Goal: Information Seeking & Learning: Understand process/instructions

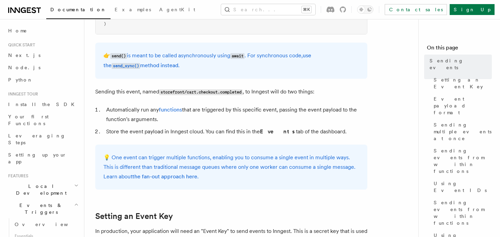
click at [65, 180] on h2 "Local Development" at bounding box center [42, 189] width 75 height 19
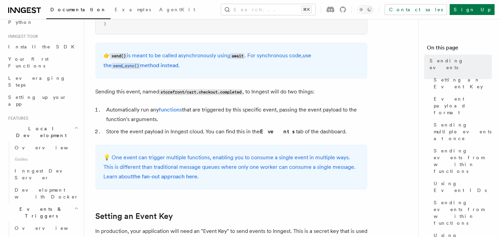
scroll to position [58, 0]
click at [74, 124] on icon "button" at bounding box center [76, 126] width 4 height 5
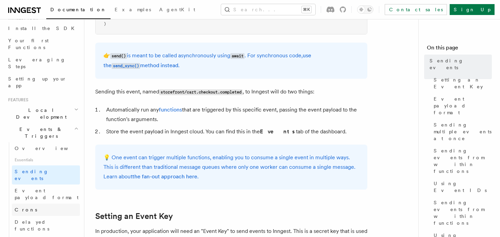
scroll to position [70, 0]
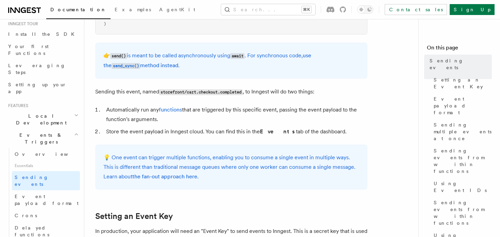
click at [75, 131] on icon "button" at bounding box center [76, 133] width 4 height 5
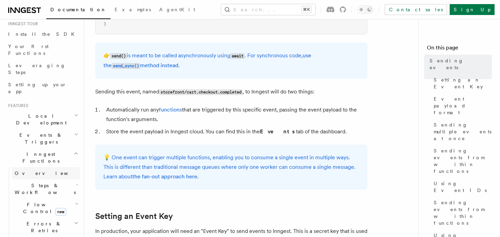
click at [36, 167] on link "Overview" at bounding box center [46, 173] width 68 height 12
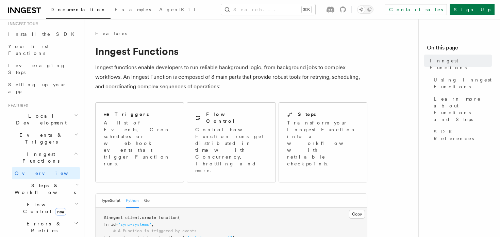
click at [42, 182] on span "Steps & Workflows" at bounding box center [44, 189] width 64 height 14
click at [34, 201] on span "Overview" at bounding box center [56, 203] width 70 height 5
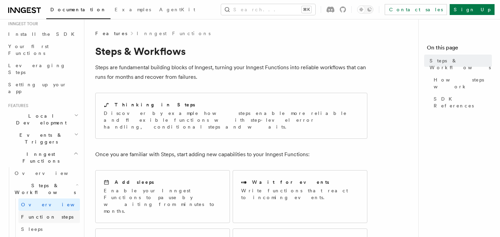
click at [50, 210] on link "Function steps" at bounding box center [49, 216] width 62 height 12
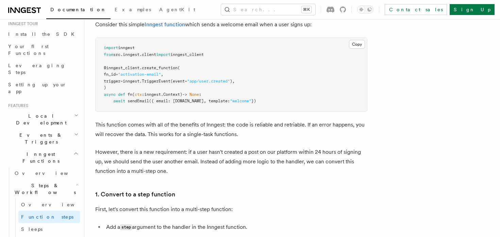
scroll to position [266, 0]
click at [232, 147] on p "However, there is a new requirement: if a user hasn't created a post on our pla…" at bounding box center [231, 160] width 272 height 29
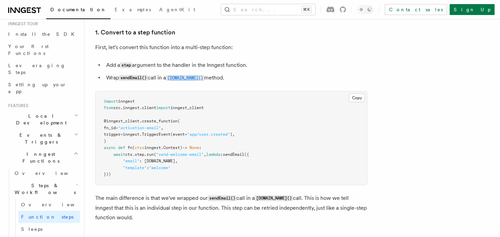
scroll to position [427, 0]
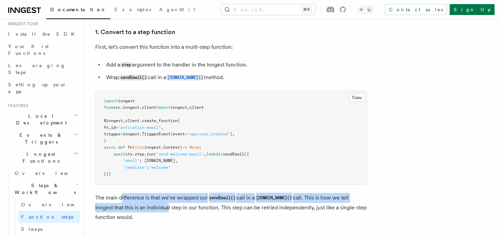
drag, startPoint x: 122, startPoint y: 195, endPoint x: 147, endPoint y: 206, distance: 27.6
click at [147, 206] on p "The main difference is that we've wrapped our sendEmail() call in a step.run() …" at bounding box center [231, 207] width 272 height 29
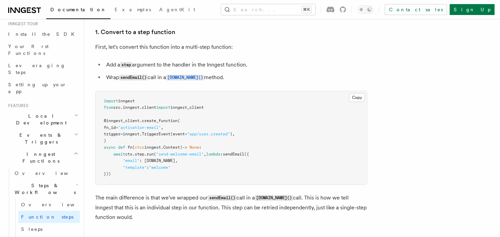
click at [152, 210] on p "The main difference is that we've wrapped our sendEmail() call in a step.run() …" at bounding box center [231, 207] width 272 height 29
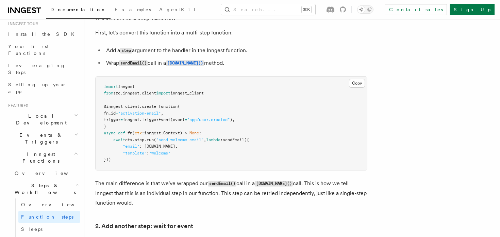
scroll to position [447, 0]
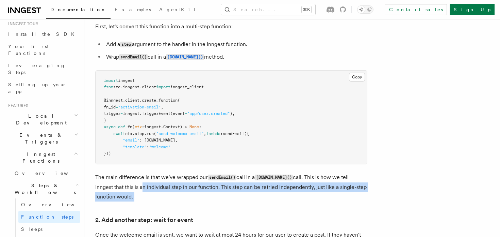
drag, startPoint x: 155, startPoint y: 207, endPoint x: 122, endPoint y: 185, distance: 40.2
click at [122, 185] on p "The main difference is that we've wrapped our sendEmail() call in a step.run() …" at bounding box center [231, 186] width 272 height 29
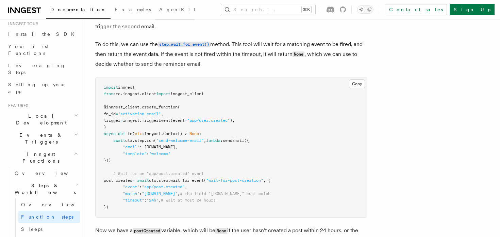
scroll to position [693, 0]
drag, startPoint x: 149, startPoint y: 195, endPoint x: 176, endPoint y: 193, distance: 26.6
click at [176, 193] on span ""[DOMAIN_NAME]"" at bounding box center [160, 192] width 36 height 5
drag, startPoint x: 176, startPoint y: 193, endPoint x: 148, endPoint y: 193, distance: 27.2
click at [148, 193] on span ""[DOMAIN_NAME]"" at bounding box center [160, 192] width 36 height 5
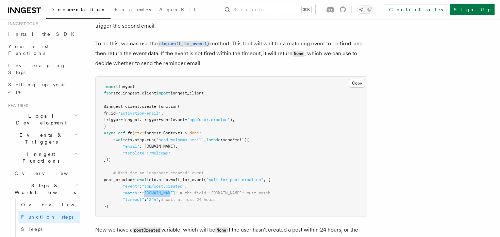
click at [148, 193] on span ""[DOMAIN_NAME]"" at bounding box center [160, 192] width 36 height 5
drag, startPoint x: 148, startPoint y: 193, endPoint x: 177, endPoint y: 193, distance: 28.2
click at [177, 193] on span ""[DOMAIN_NAME]"" at bounding box center [160, 192] width 36 height 5
drag, startPoint x: 177, startPoint y: 193, endPoint x: 152, endPoint y: 194, distance: 24.9
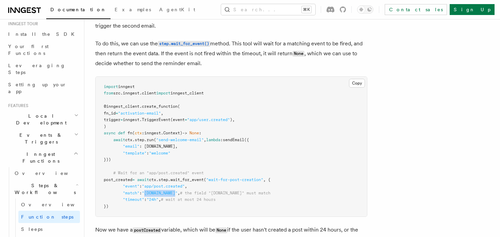
click at [152, 194] on span ""[DOMAIN_NAME]"" at bounding box center [160, 192] width 36 height 5
click at [147, 195] on span ""[DOMAIN_NAME]"" at bounding box center [160, 192] width 36 height 5
drag, startPoint x: 148, startPoint y: 195, endPoint x: 197, endPoint y: 196, distance: 49.4
click at [198, 195] on span ""match" : "data.user.id" , # the field "data.user.id" must match" at bounding box center [187, 192] width 167 height 5
click at [197, 195] on span "# the field "[DOMAIN_NAME]" must match" at bounding box center [225, 192] width 91 height 5
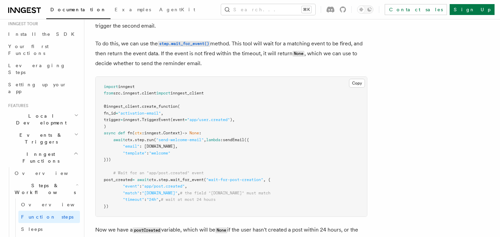
drag, startPoint x: 122, startPoint y: 208, endPoint x: 103, endPoint y: 85, distance: 125.0
click at [103, 85] on pre "import inngest from src . inngest . client import inngest_client @inngest_clien…" at bounding box center [232, 147] width 272 height 140
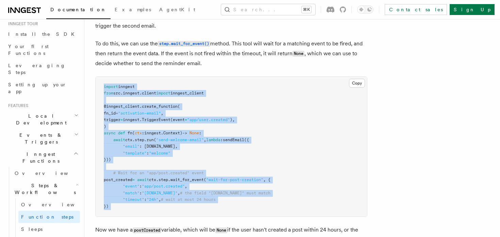
drag, startPoint x: 103, startPoint y: 85, endPoint x: 120, endPoint y: 211, distance: 127.1
click at [120, 211] on pre "import inngest from src . inngest . client import inngest_client @inngest_clien…" at bounding box center [232, 147] width 272 height 140
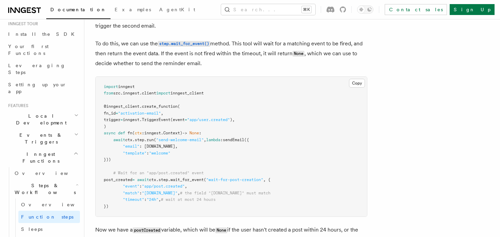
click at [120, 210] on pre "import inngest from src . inngest . client import inngest_client @inngest_clien…" at bounding box center [232, 147] width 272 height 140
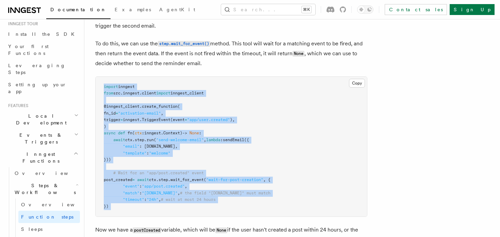
drag, startPoint x: 124, startPoint y: 206, endPoint x: 105, endPoint y: 87, distance: 120.7
click at [105, 87] on pre "import inngest from src . inngest . client import inngest_client @inngest_clien…" at bounding box center [232, 147] width 272 height 140
click at [105, 87] on span "import" at bounding box center [111, 86] width 14 height 5
drag, startPoint x: 105, startPoint y: 87, endPoint x: 149, endPoint y: 213, distance: 134.1
click at [149, 213] on pre "import inngest from src . inngest . client import inngest_client @inngest_clien…" at bounding box center [232, 147] width 272 height 140
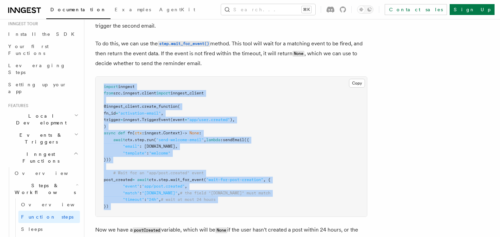
click at [149, 209] on pre "import inngest from src . inngest . client import inngest_client @inngest_clien…" at bounding box center [232, 147] width 272 height 140
drag, startPoint x: 148, startPoint y: 206, endPoint x: 96, endPoint y: 103, distance: 115.5
click at [96, 103] on pre "import inngest from src . inngest . client import inngest_client @inngest_clien…" at bounding box center [232, 147] width 272 height 140
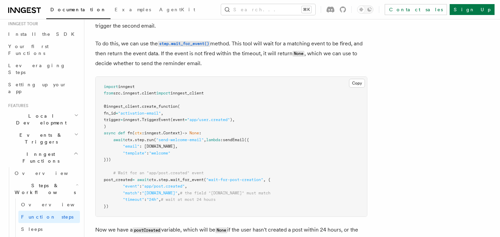
click at [101, 90] on pre "import inngest from src . inngest . client import inngest_client @inngest_clien…" at bounding box center [232, 147] width 272 height 140
drag, startPoint x: 102, startPoint y: 87, endPoint x: 125, endPoint y: 208, distance: 122.7
click at [125, 209] on pre "import inngest from src . inngest . client import inngest_client @inngest_clien…" at bounding box center [232, 147] width 272 height 140
click at [125, 207] on pre "import inngest from src . inngest . client import inngest_client @inngest_clien…" at bounding box center [232, 147] width 272 height 140
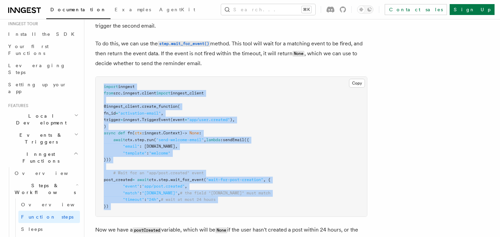
drag, startPoint x: 125, startPoint y: 208, endPoint x: 105, endPoint y: 84, distance: 125.5
click at [105, 84] on pre "import inngest from src . inngest . client import inngest_client @inngest_clien…" at bounding box center [232, 147] width 272 height 140
drag, startPoint x: 105, startPoint y: 84, endPoint x: 129, endPoint y: 212, distance: 130.4
click at [129, 212] on pre "import inngest from src . inngest . client import inngest_client @inngest_clien…" at bounding box center [232, 147] width 272 height 140
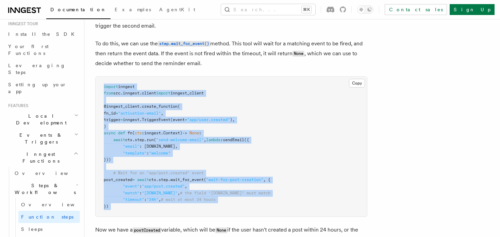
click at [129, 212] on pre "import inngest from src . inngest . client import inngest_client @inngest_clien…" at bounding box center [232, 147] width 272 height 140
drag, startPoint x: 133, startPoint y: 210, endPoint x: 96, endPoint y: 81, distance: 133.8
click at [96, 80] on pre "import inngest from src . inngest . client import inngest_client @inngest_clien…" at bounding box center [232, 147] width 272 height 140
click at [96, 81] on pre "import inngest from src . inngest . client import inngest_client @inngest_clien…" at bounding box center [232, 147] width 272 height 140
drag, startPoint x: 98, startPoint y: 81, endPoint x: 126, endPoint y: 210, distance: 131.9
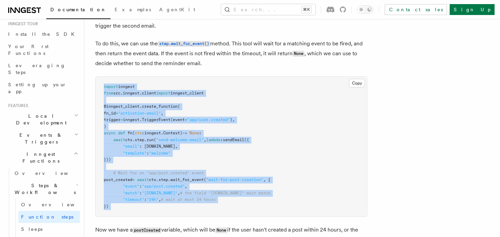
click at [126, 210] on pre "import inngest from src . inngest . client import inngest_client @inngest_clien…" at bounding box center [232, 147] width 272 height 140
drag, startPoint x: 126, startPoint y: 211, endPoint x: 99, endPoint y: 84, distance: 129.7
click at [99, 84] on pre "import inngest from src . inngest . client import inngest_client @inngest_clien…" at bounding box center [232, 147] width 272 height 140
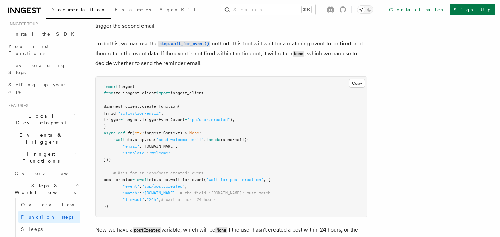
click at [204, 181] on span "wait_for_event" at bounding box center [187, 179] width 33 height 5
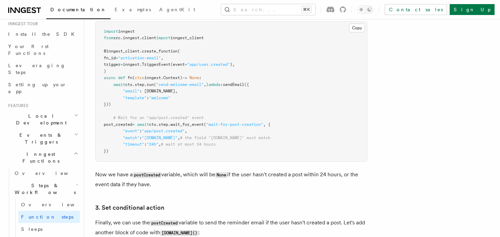
scroll to position [747, 0]
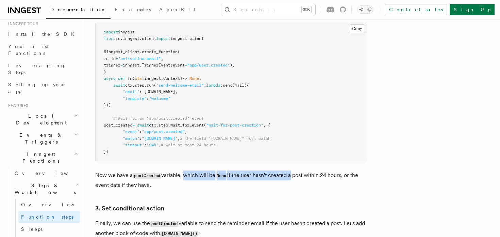
drag, startPoint x: 184, startPoint y: 176, endPoint x: 294, endPoint y: 176, distance: 109.9
click at [294, 176] on p "Now we have a postCreated variable, which will be None if the user hasn't creat…" at bounding box center [231, 179] width 272 height 19
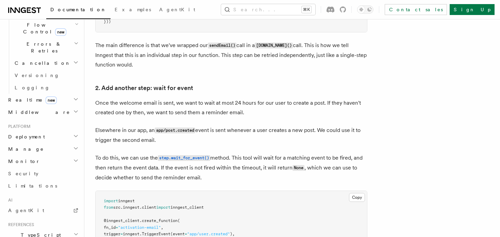
scroll to position [492, 0]
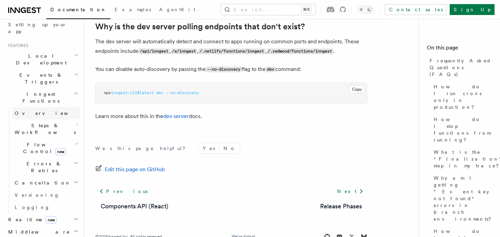
scroll to position [105, 0]
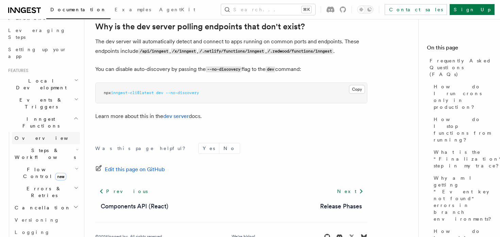
click at [31, 132] on link "Overview" at bounding box center [46, 138] width 68 height 12
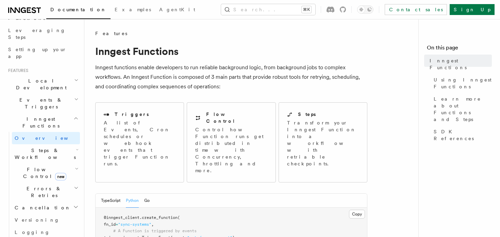
scroll to position [97, 0]
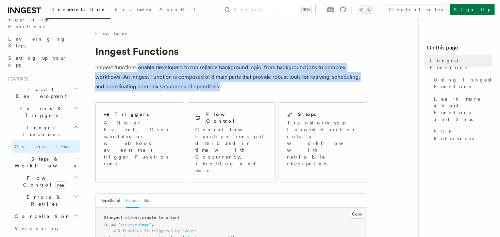
drag, startPoint x: 244, startPoint y: 90, endPoint x: 205, endPoint y: 80, distance: 40.3
click at [196, 80] on p "Inngest functions enable developers to run reliable background logic, from back…" at bounding box center [231, 77] width 272 height 29
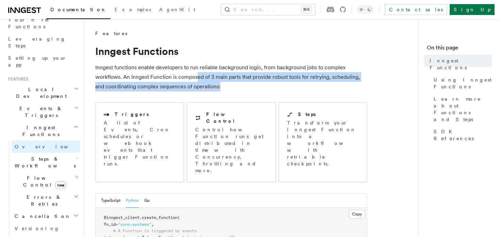
click at [205, 80] on p "Inngest functions enable developers to run reliable background logic, from back…" at bounding box center [231, 77] width 272 height 29
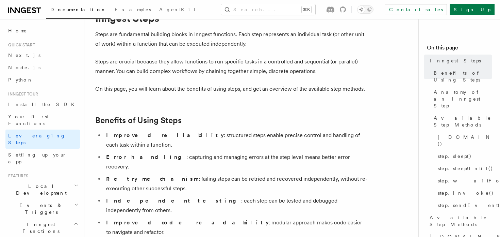
scroll to position [32, 0]
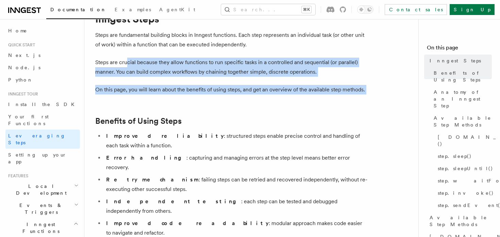
drag, startPoint x: 126, startPoint y: 63, endPoint x: 211, endPoint y: 103, distance: 93.8
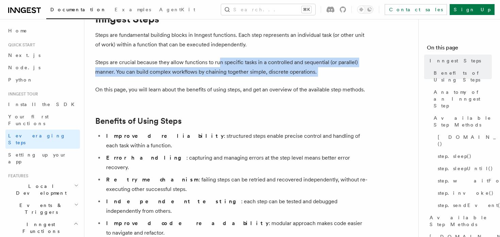
drag, startPoint x: 220, startPoint y: 62, endPoint x: 303, endPoint y: 78, distance: 84.8
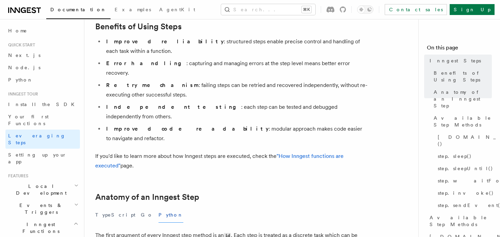
scroll to position [132, 0]
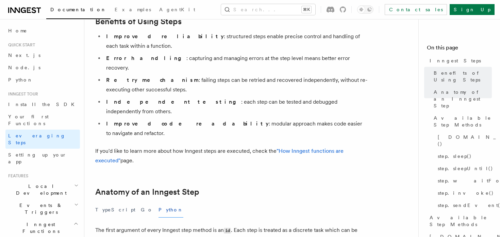
drag, startPoint x: 143, startPoint y: 68, endPoint x: 146, endPoint y: 72, distance: 4.8
click at [146, 75] on li "Retry mechanism : failing steps can be retried and recovered independently, wit…" at bounding box center [235, 84] width 263 height 19
click at [156, 98] on strong "Independent testing" at bounding box center [173, 101] width 135 height 6
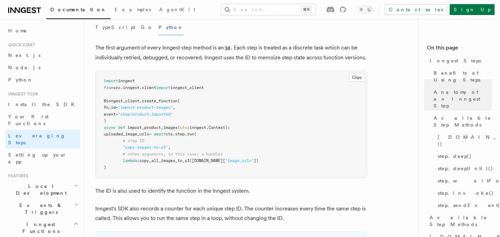
scroll to position [317, 0]
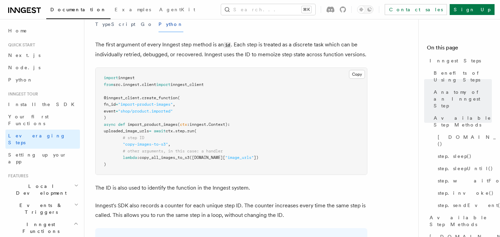
drag, startPoint x: 160, startPoint y: 84, endPoint x: 168, endPoint y: 126, distance: 43.0
click at [170, 125] on pre "import inngest from src . inngest . client import inngest_client @inngest_clien…" at bounding box center [232, 121] width 272 height 107
click at [168, 126] on pre "import inngest from src . inngest . client import inngest_client @inngest_clien…" at bounding box center [232, 121] width 272 height 107
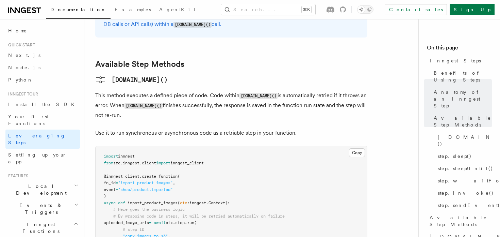
scroll to position [553, 0]
click at [176, 146] on pre "import inngest from src . inngest . client import inngest_client @inngest_clien…" at bounding box center [232, 206] width 272 height 120
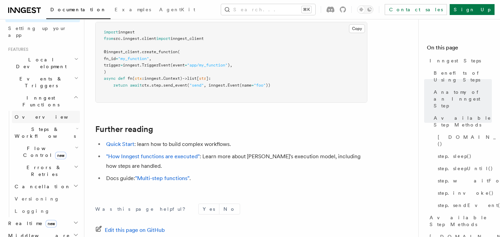
scroll to position [101, 0]
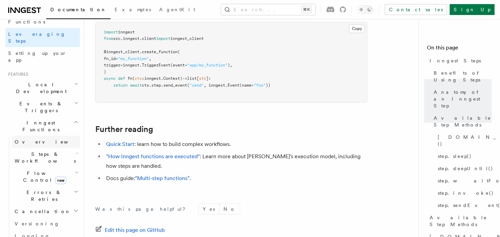
click at [30, 139] on span "Overview" at bounding box center [50, 141] width 70 height 5
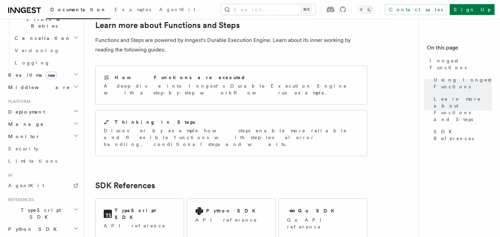
scroll to position [308, 0]
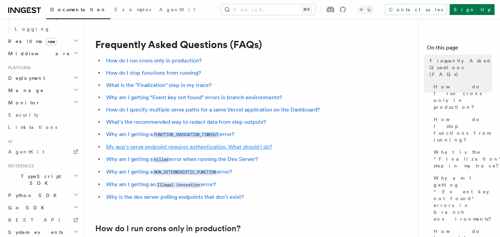
click at [181, 149] on link "My app's serve endpoint requires authentication. What should I do?" at bounding box center [189, 146] width 166 height 6
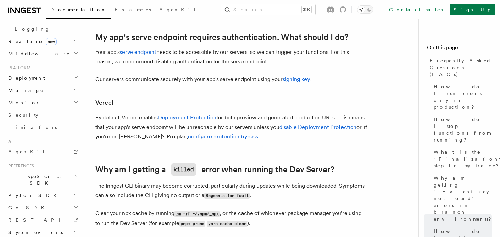
scroll to position [803, 0]
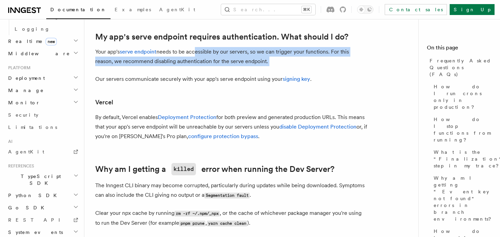
drag, startPoint x: 195, startPoint y: 54, endPoint x: 288, endPoint y: 71, distance: 94.6
click at [288, 71] on article "Frequently Asked Questions (FAQs) How do I run crons only in production? How do…" at bounding box center [254, 4] width 318 height 1554
click at [284, 69] on article "Frequently Asked Questions (FAQs) How do I run crons only in production? How do…" at bounding box center [254, 4] width 318 height 1554
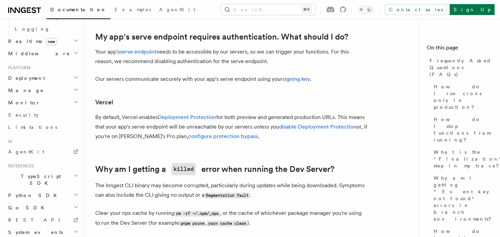
drag, startPoint x: 312, startPoint y: 62, endPoint x: 235, endPoint y: 67, distance: 77.8
click at [234, 66] on p "Your app's serve endpoint needs to be accessible by our servers, so we can trig…" at bounding box center [231, 56] width 272 height 19
click at [235, 67] on article "Frequently Asked Questions (FAQs) How do I run crons only in production? How do…" at bounding box center [254, 4] width 318 height 1554
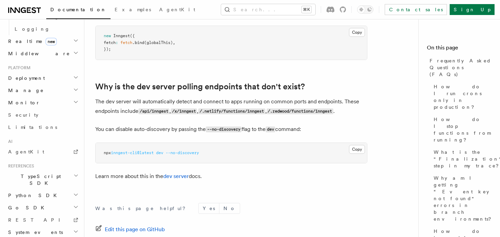
scroll to position [1266, 0]
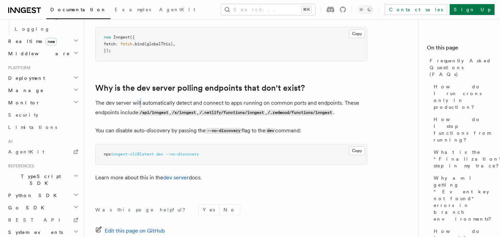
drag, startPoint x: 140, startPoint y: 104, endPoint x: 138, endPoint y: 108, distance: 4.2
click at [138, 107] on p "The dev server will automatically detect and connect to apps running on common …" at bounding box center [231, 107] width 272 height 19
click at [138, 108] on p "The dev server will automatically detect and connect to apps running on common …" at bounding box center [231, 107] width 272 height 19
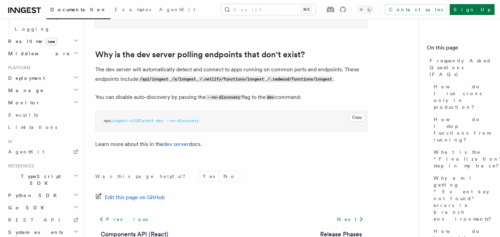
scroll to position [1324, 0]
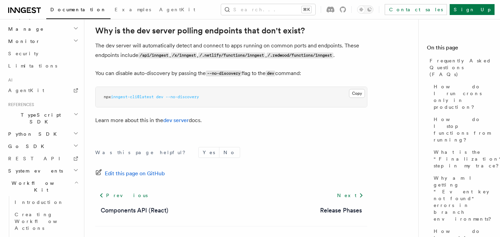
click at [76, 179] on icon "button" at bounding box center [76, 181] width 4 height 5
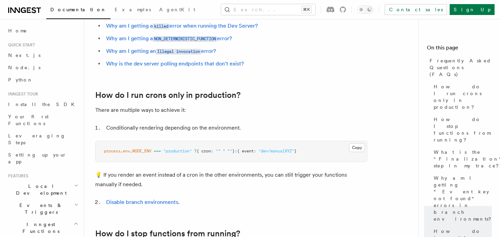
scroll to position [0, 0]
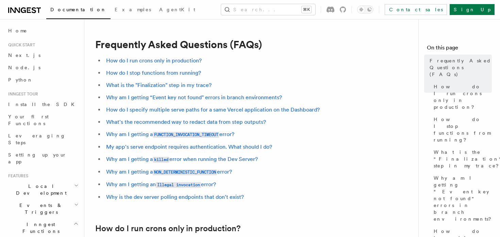
click at [351, 155] on li "Why am I getting a killed error when running the Dev Server?" at bounding box center [235, 159] width 263 height 10
click at [259, 13] on button "Search... ⌘K" at bounding box center [268, 9] width 94 height 11
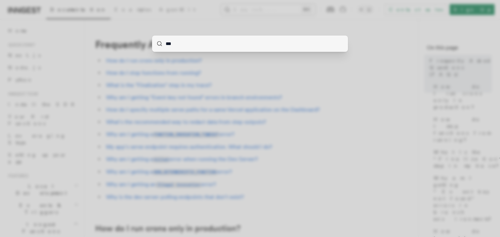
type input "****"
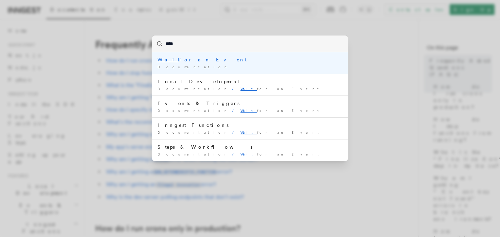
click at [178, 64] on div "Documentation /" at bounding box center [250, 66] width 185 height 5
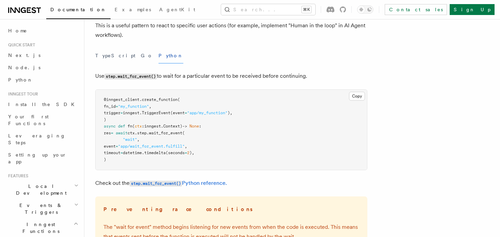
scroll to position [63, 0]
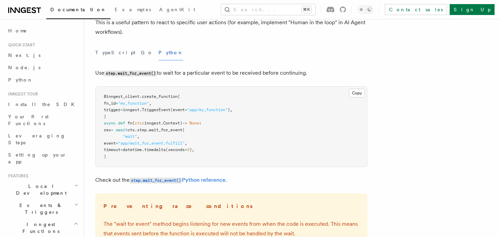
drag, startPoint x: 97, startPoint y: 130, endPoint x: 134, endPoint y: 161, distance: 48.5
click at [134, 161] on pre "@inngest_client . create_function ( fn_id = "my_function" , trigger = inngest. …" at bounding box center [232, 126] width 272 height 80
click at [138, 159] on pre "@inngest_client . create_function ( fn_id = "my_function" , trigger = inngest. …" at bounding box center [232, 126] width 272 height 80
drag, startPoint x: 140, startPoint y: 159, endPoint x: 94, endPoint y: 129, distance: 55.1
click at [94, 129] on div "Features Inngest Functions Steps & Workflows Wait for an Event One step method …" at bounding box center [270, 198] width 372 height 523
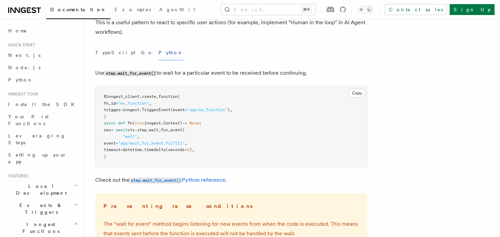
copy code "res = await ctx . step . wait_for_event ( "wait" , event = "app/wait_for_event.…"
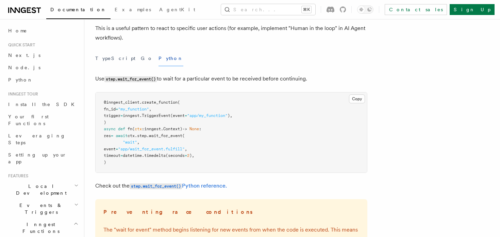
scroll to position [57, 0]
click at [177, 182] on link "step.wait_for_event() Python reference." at bounding box center [178, 185] width 97 height 6
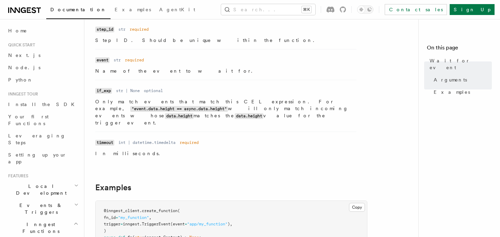
scroll to position [118, 0]
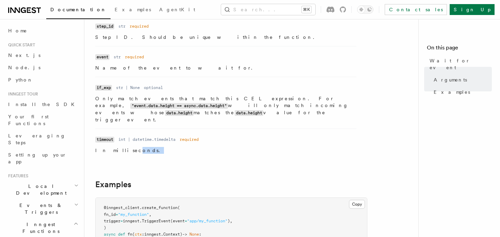
drag, startPoint x: 117, startPoint y: 138, endPoint x: 139, endPoint y: 138, distance: 21.8
click at [139, 147] on p "In milliseconds." at bounding box center [225, 150] width 261 height 7
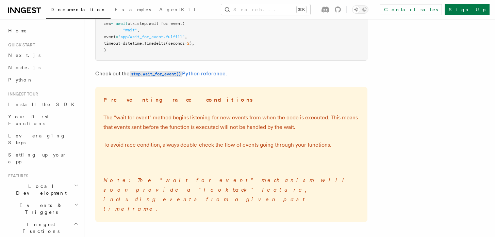
scroll to position [179, 0]
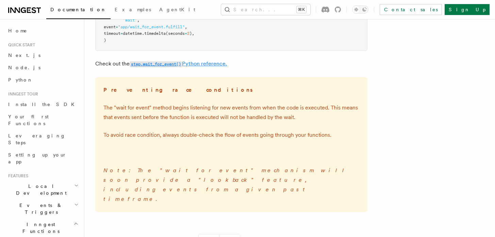
click at [163, 62] on code "step.wait_for_event()" at bounding box center [156, 64] width 52 height 6
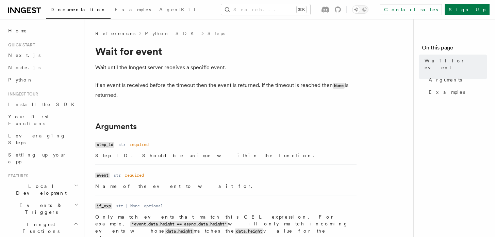
scroll to position [175, 0]
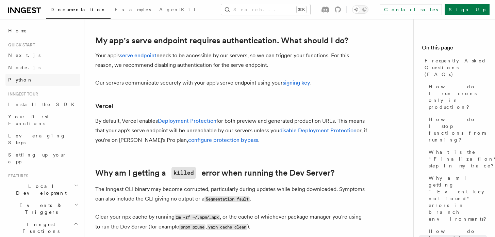
scroll to position [803, 0]
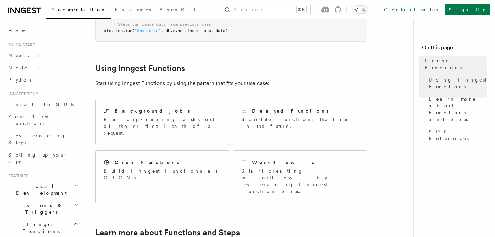
scroll to position [296, 0]
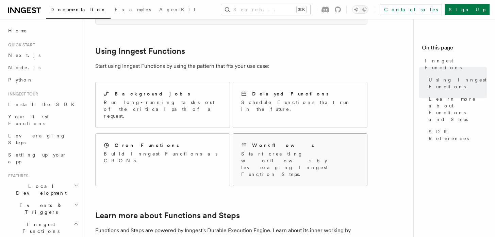
click at [283, 142] on div "Workflows" at bounding box center [300, 145] width 118 height 7
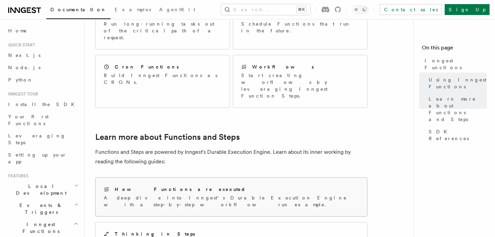
scroll to position [336, 0]
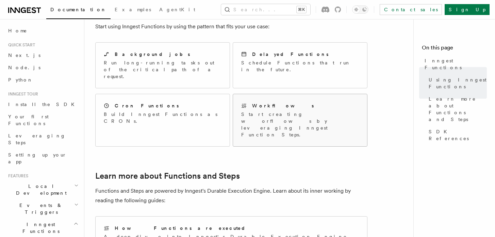
click at [282, 94] on div "Workflows Start creating worflows by leveraging Inngest Function Steps." at bounding box center [300, 120] width 134 height 52
click at [271, 102] on h2 "Workflows" at bounding box center [283, 105] width 62 height 7
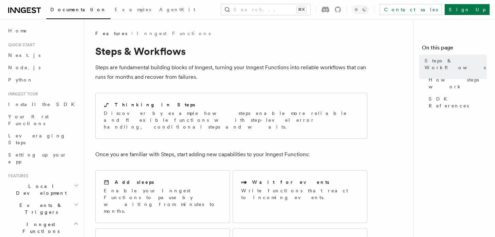
scroll to position [76, 0]
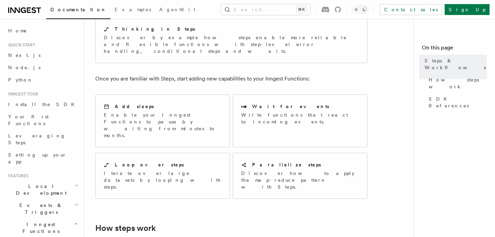
click at [271, 111] on p "Write functions that react to incoming events." at bounding box center [300, 118] width 118 height 14
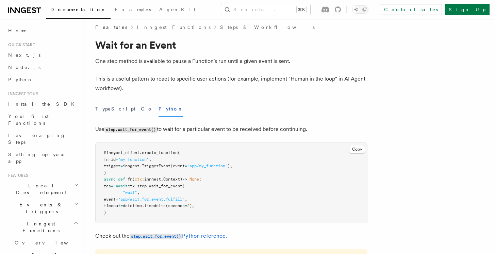
scroll to position [11, 0]
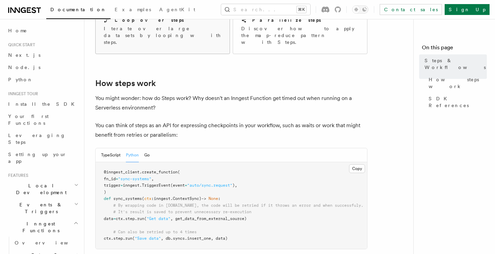
scroll to position [229, 0]
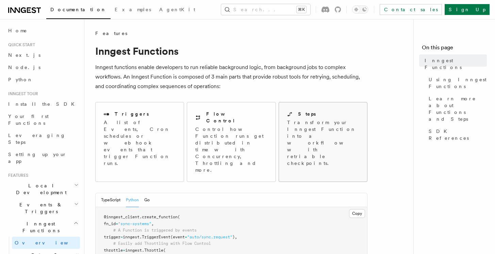
click at [323, 124] on p "Transform your Inngest Function into a workflow with retriable checkpoints." at bounding box center [323, 143] width 73 height 48
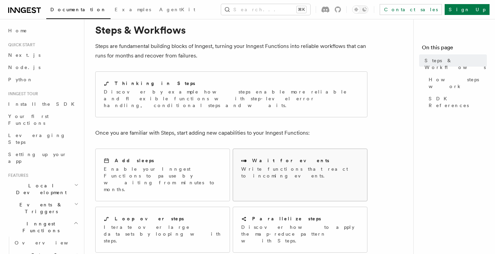
scroll to position [38, 0]
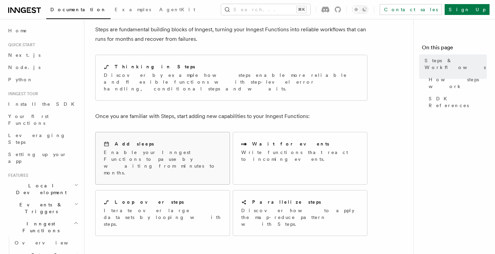
click at [176, 149] on p "Enable your Inngest Functions to pause by waiting from minutes to months." at bounding box center [163, 162] width 118 height 27
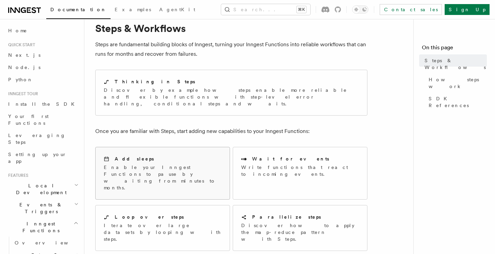
scroll to position [54, 0]
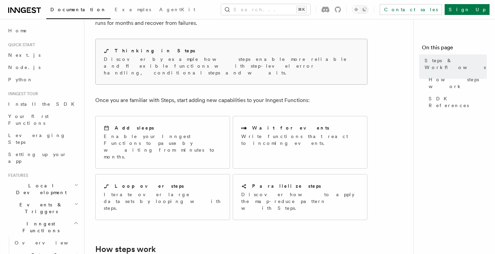
click at [180, 69] on p "Discover by example how steps enable more reliable and flexible functions with …" at bounding box center [231, 66] width 255 height 20
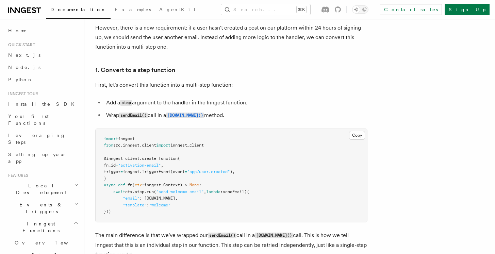
scroll to position [389, 0]
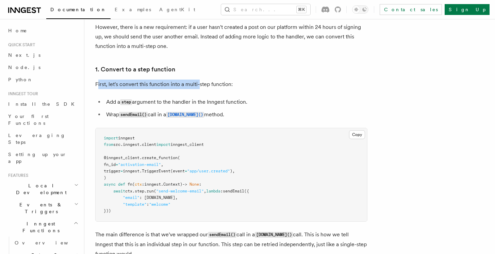
drag, startPoint x: 97, startPoint y: 85, endPoint x: 199, endPoint y: 85, distance: 102.1
click at [199, 85] on p "First, let's convert this function into a multi-step function:" at bounding box center [231, 85] width 272 height 10
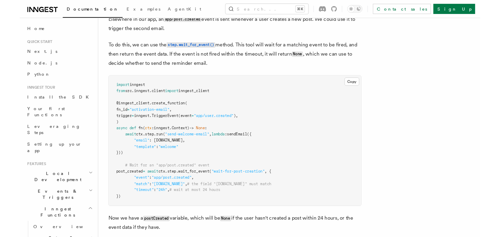
scroll to position [689, 0]
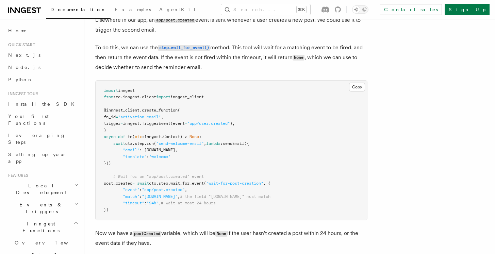
click at [143, 210] on pre "import inngest from src . inngest . client import inngest_client @inngest_clien…" at bounding box center [232, 151] width 272 height 140
